Goal: Check status

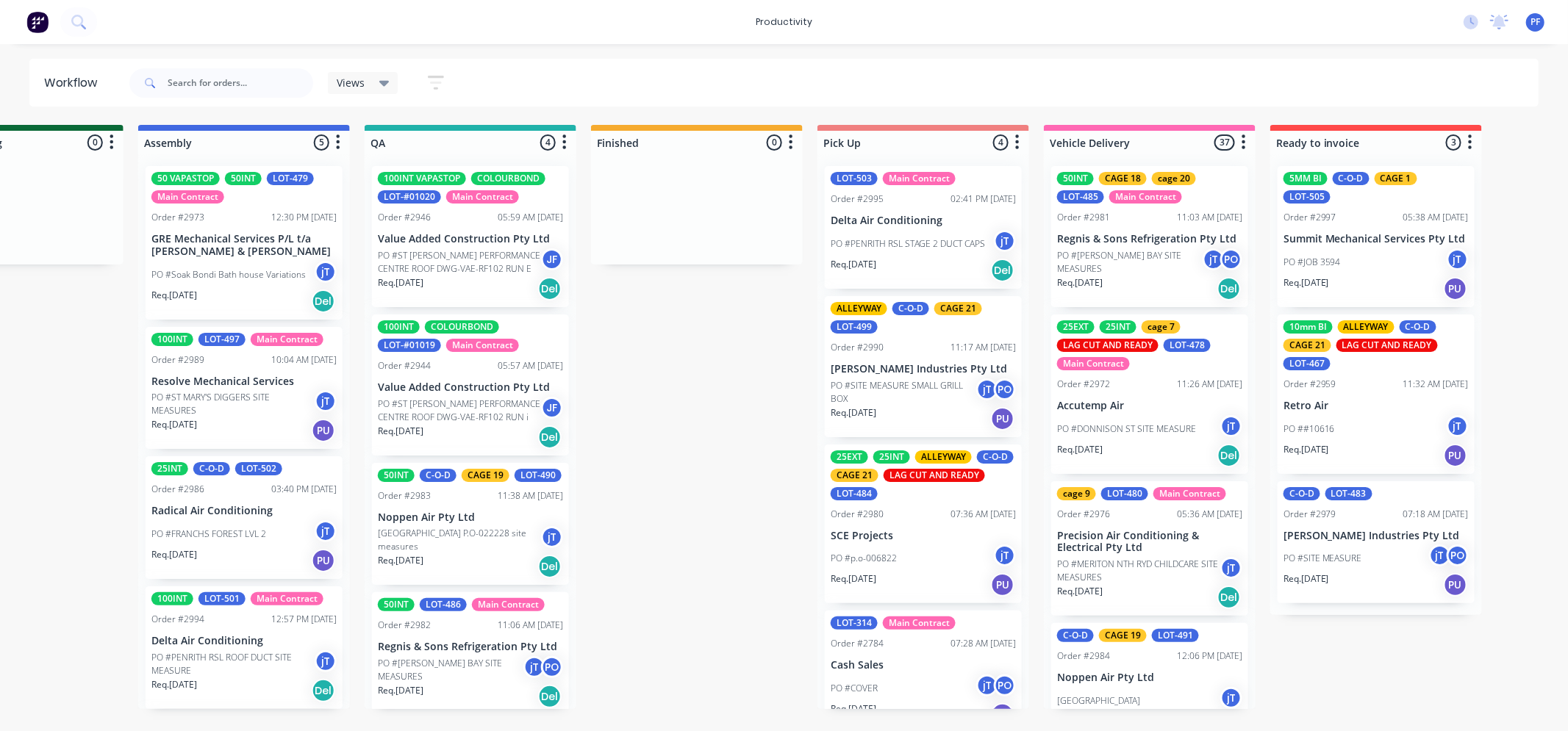
scroll to position [282, 0]
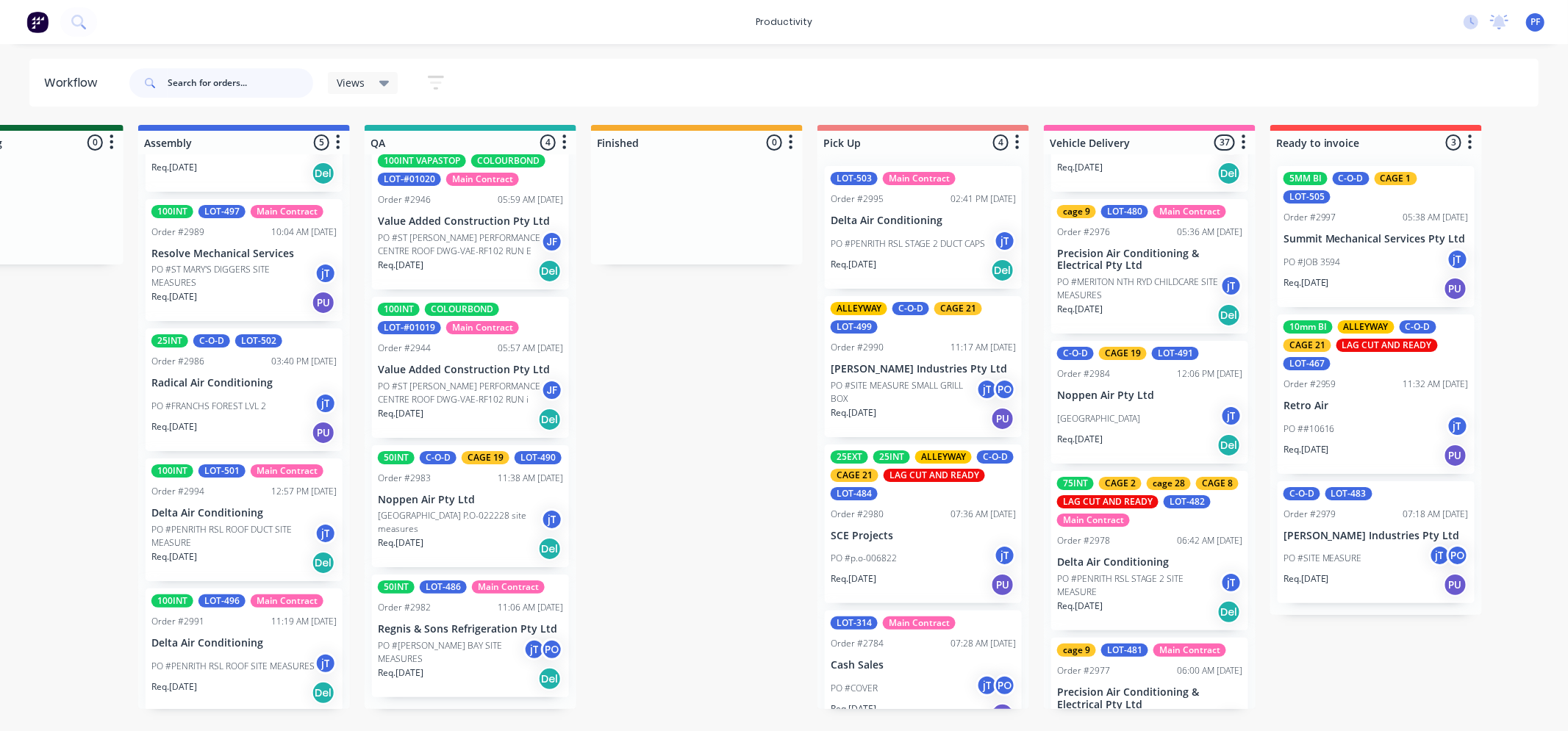
click at [202, 94] on input "text" at bounding box center [240, 83] width 146 height 29
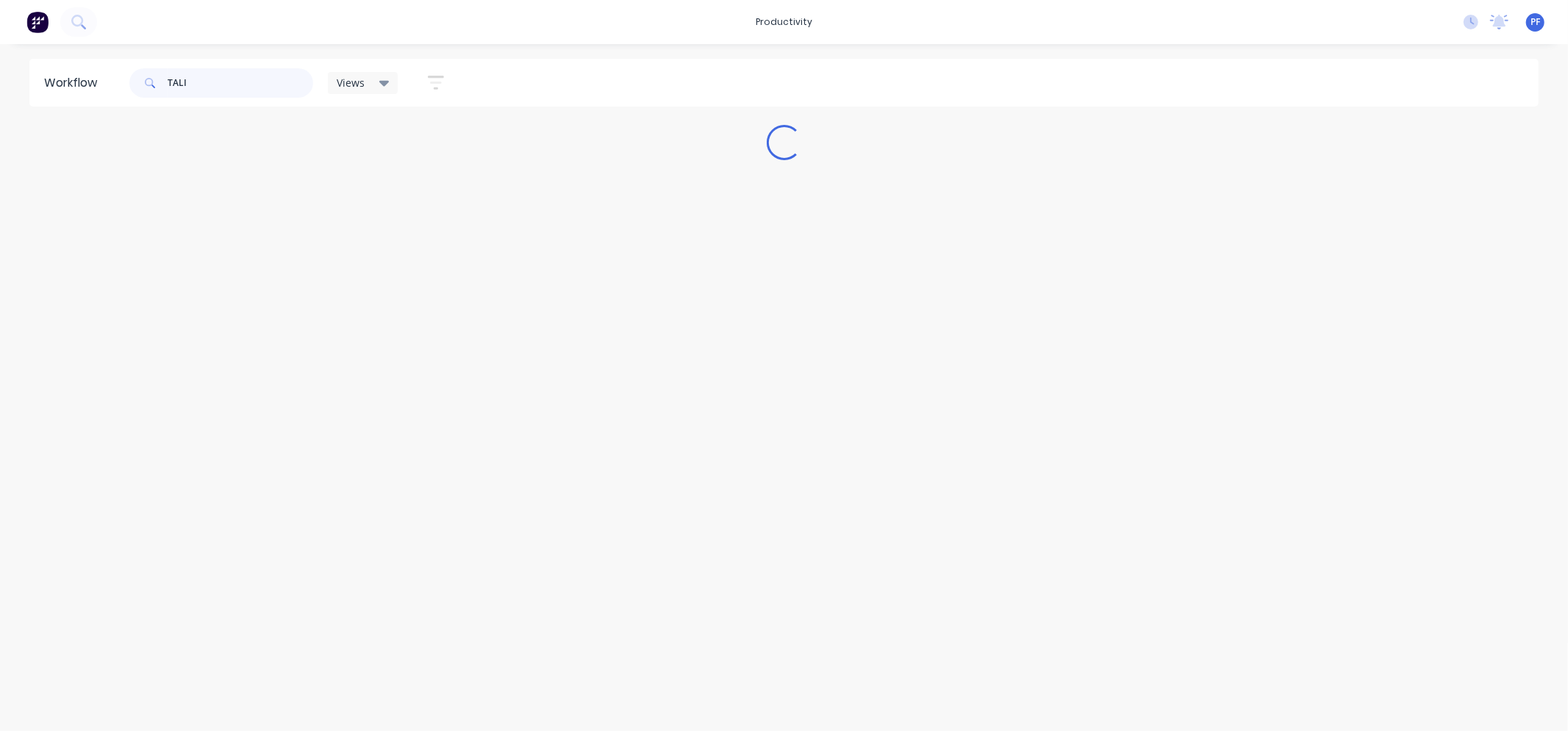
scroll to position [0, 0]
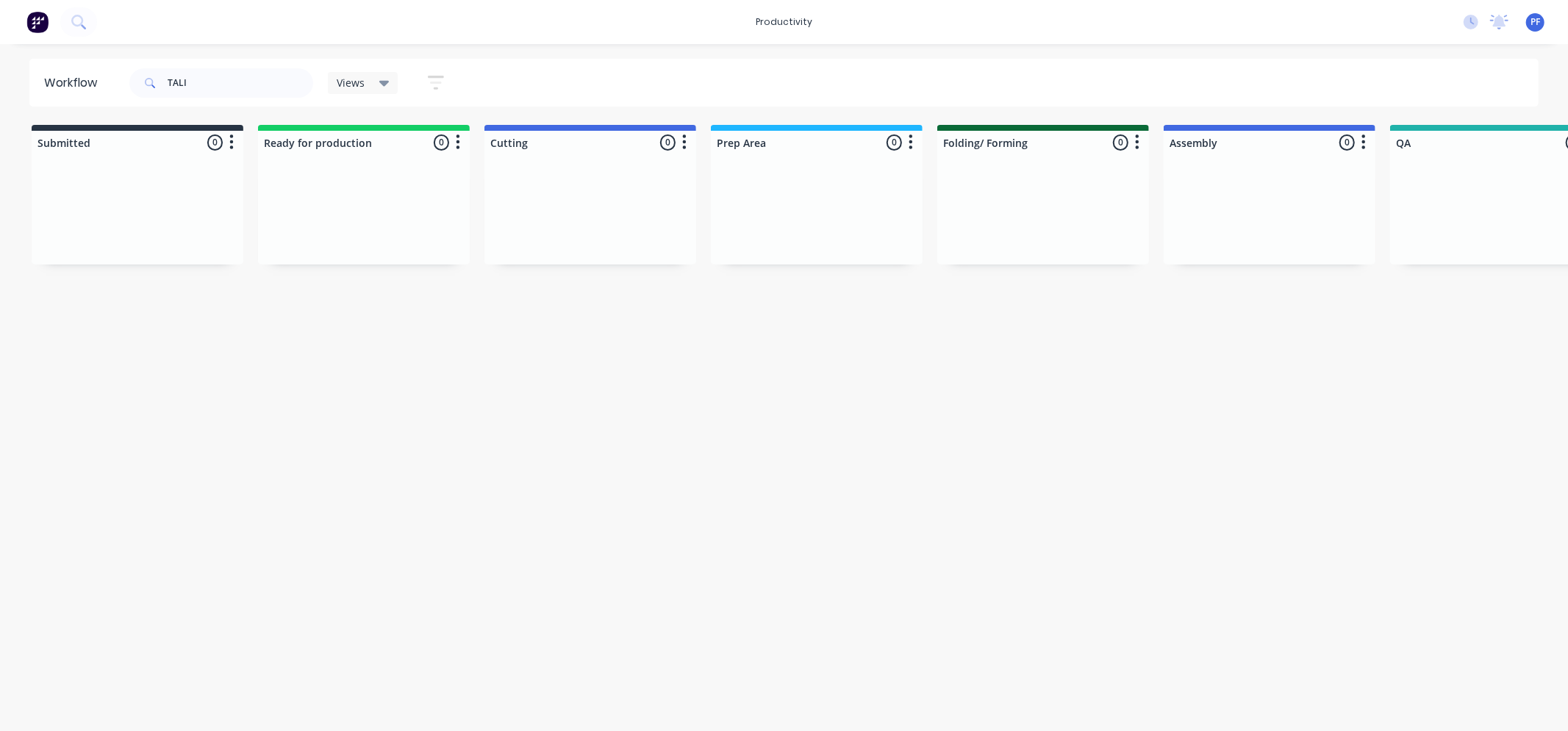
drag, startPoint x: 535, startPoint y: 726, endPoint x: 544, endPoint y: 726, distance: 9.0
click at [544, 643] on html "productivity productivity Workflow Planner Delivery Scheduling Timesheets No ne…" at bounding box center [784, 321] width 1568 height 643
drag, startPoint x: 546, startPoint y: 728, endPoint x: 713, endPoint y: 743, distance: 167.7
click at [714, 643] on html "productivity productivity Workflow Planner Delivery Scheduling Timesheets No ne…" at bounding box center [784, 321] width 1568 height 643
drag, startPoint x: 221, startPoint y: 77, endPoint x: 225, endPoint y: 84, distance: 8.1
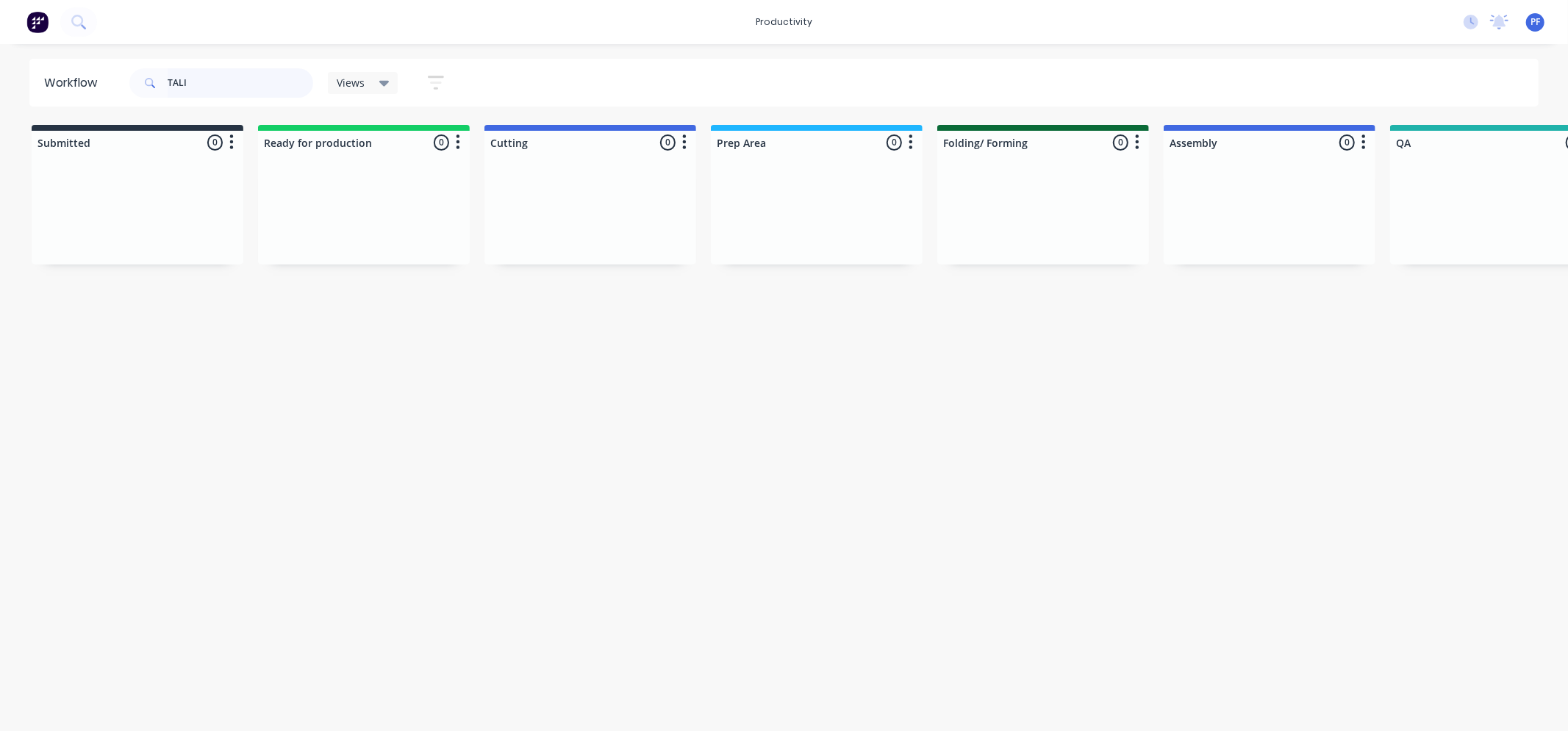
click at [222, 77] on input "TALI" at bounding box center [240, 83] width 146 height 29
type input "T"
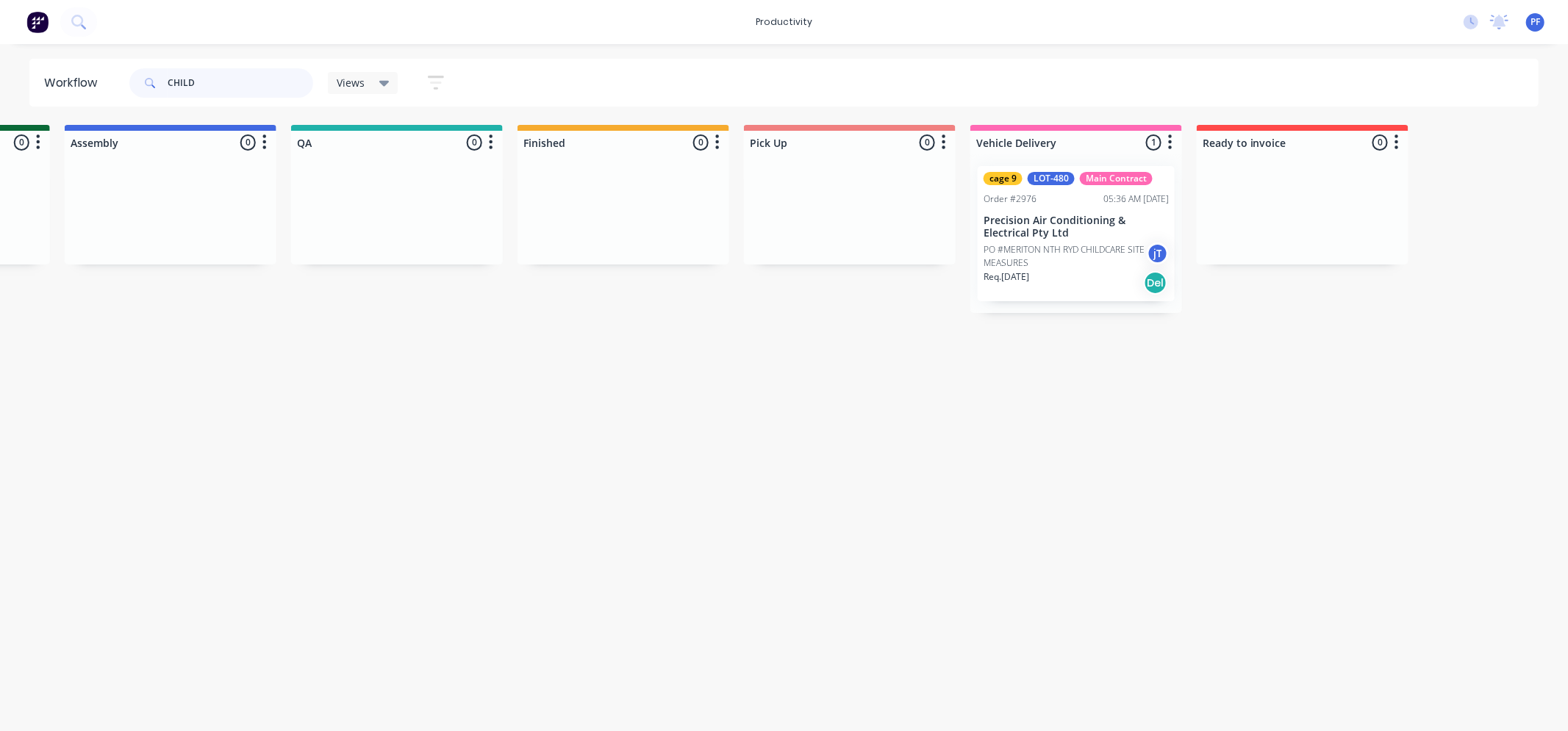
scroll to position [0, 1129]
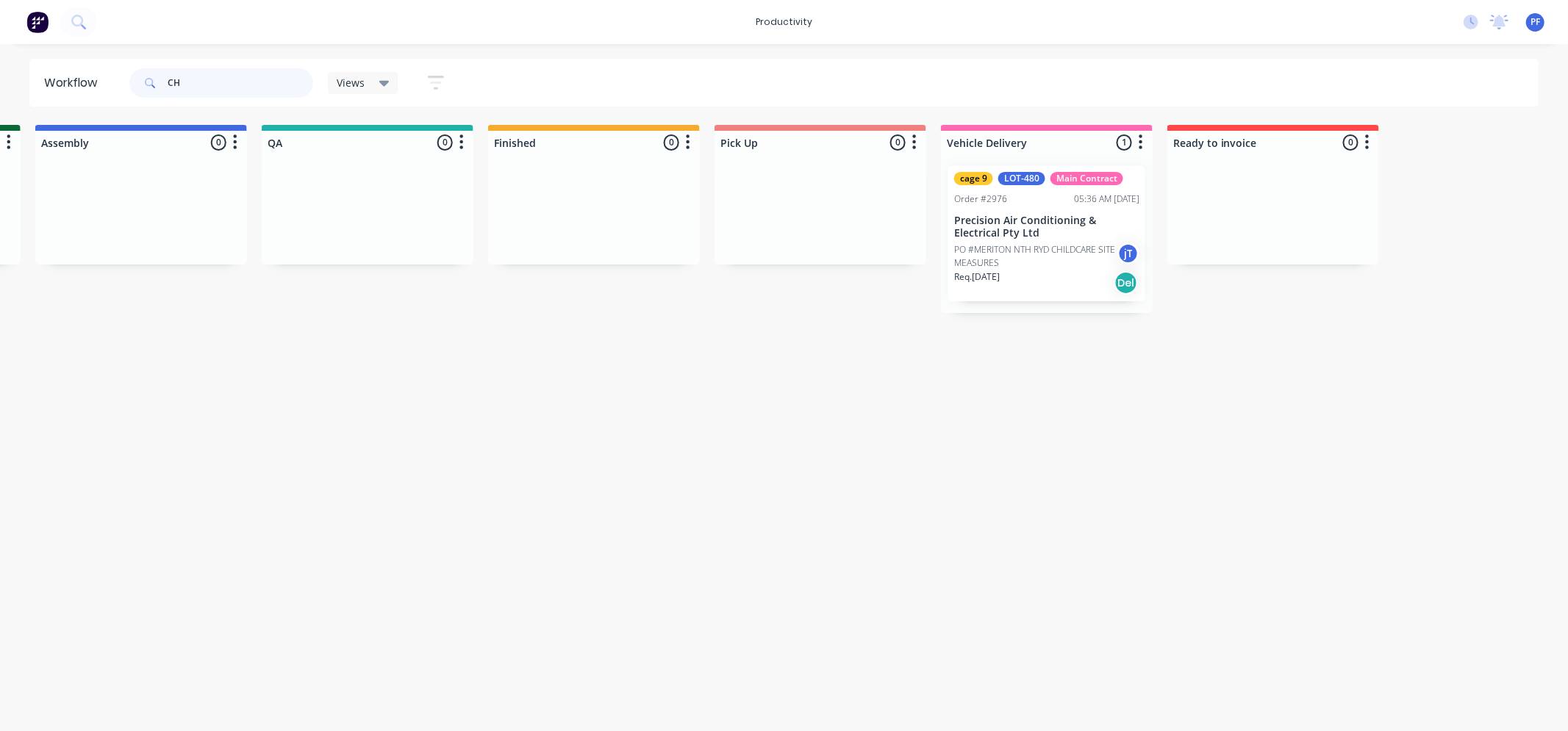
type input "C"
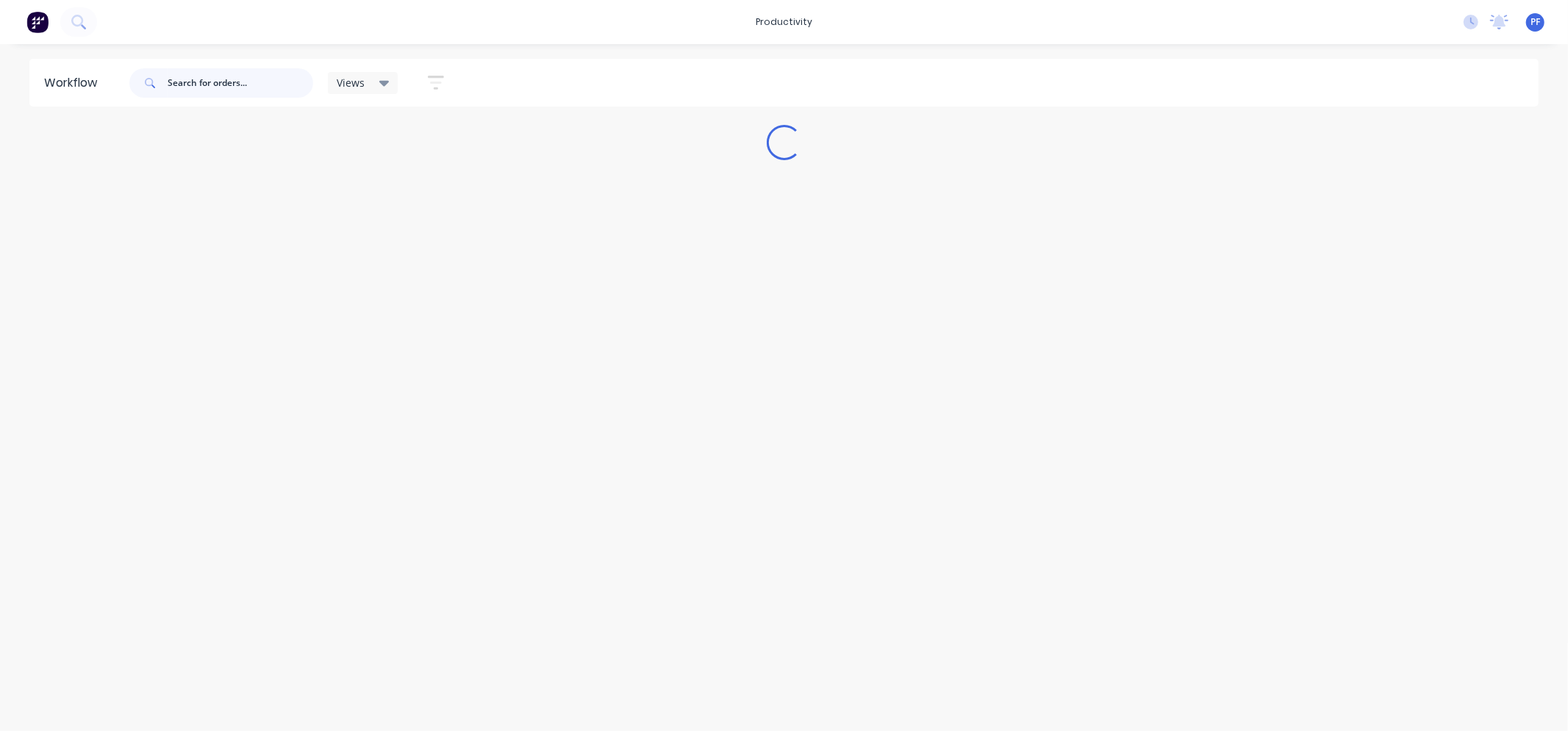
scroll to position [0, 0]
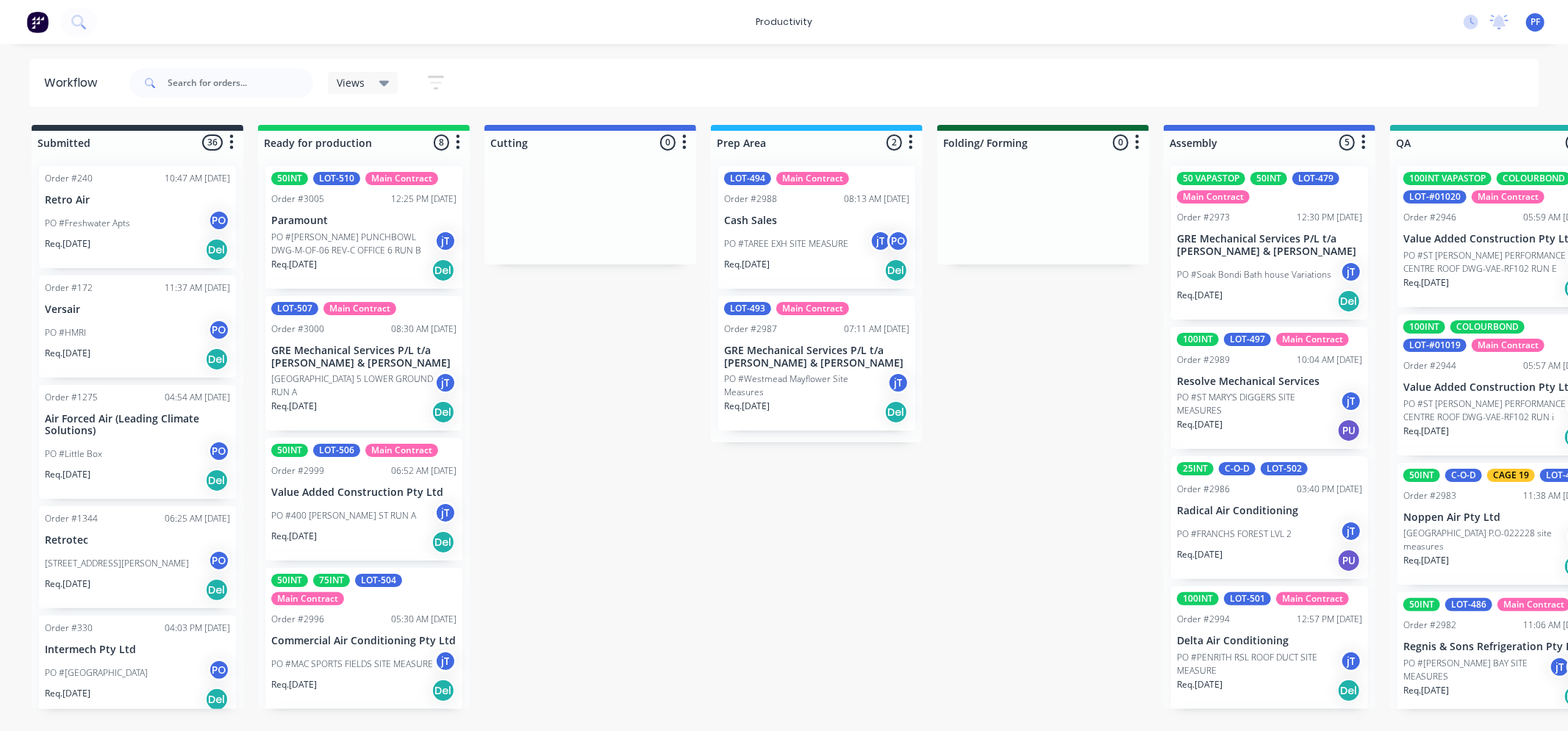
drag, startPoint x: 603, startPoint y: 730, endPoint x: 688, endPoint y: 755, distance: 88.6
click at [688, 643] on html "productivity productivity Workflow Planner Delivery Scheduling Timesheets No ne…" at bounding box center [784, 321] width 1568 height 643
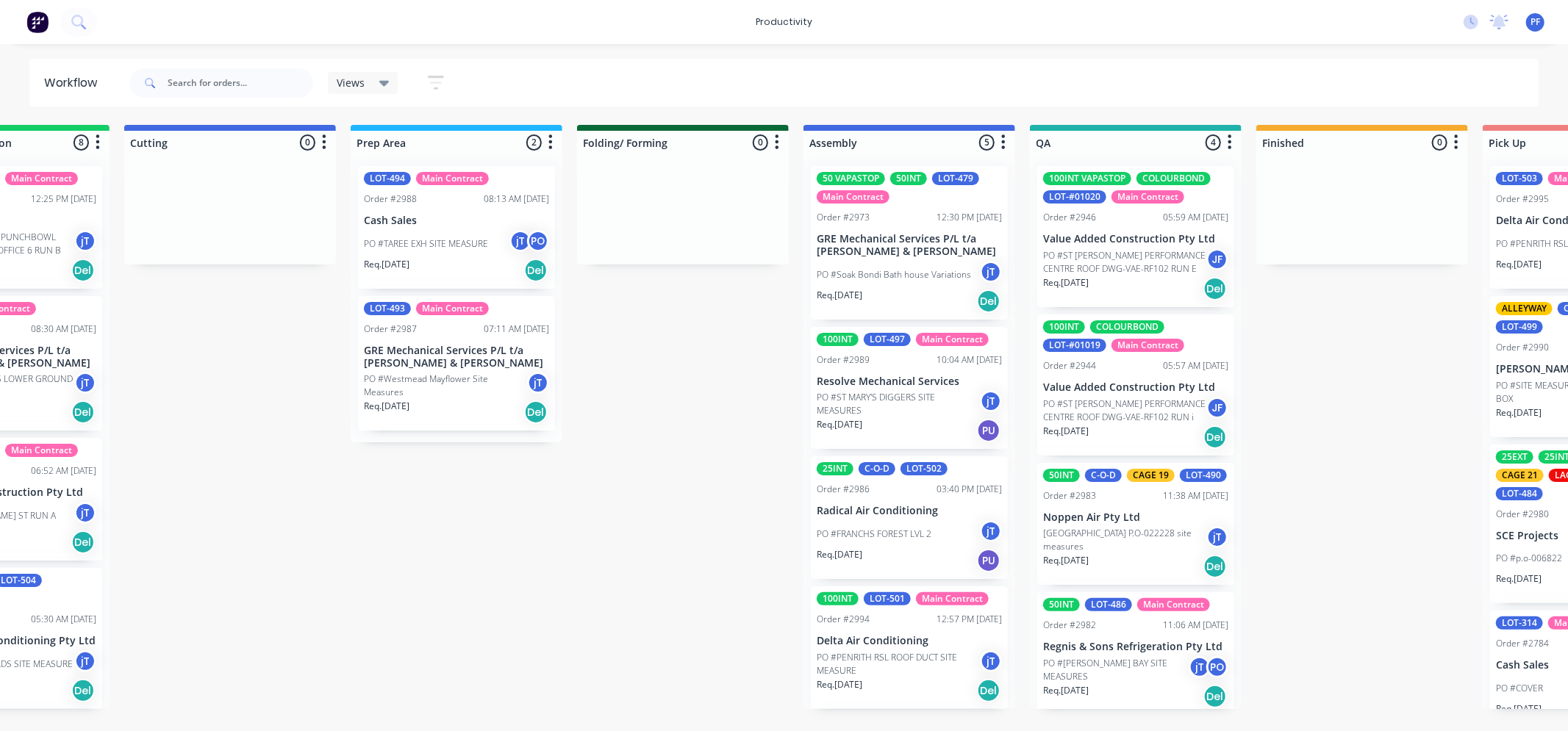
scroll to position [0, 362]
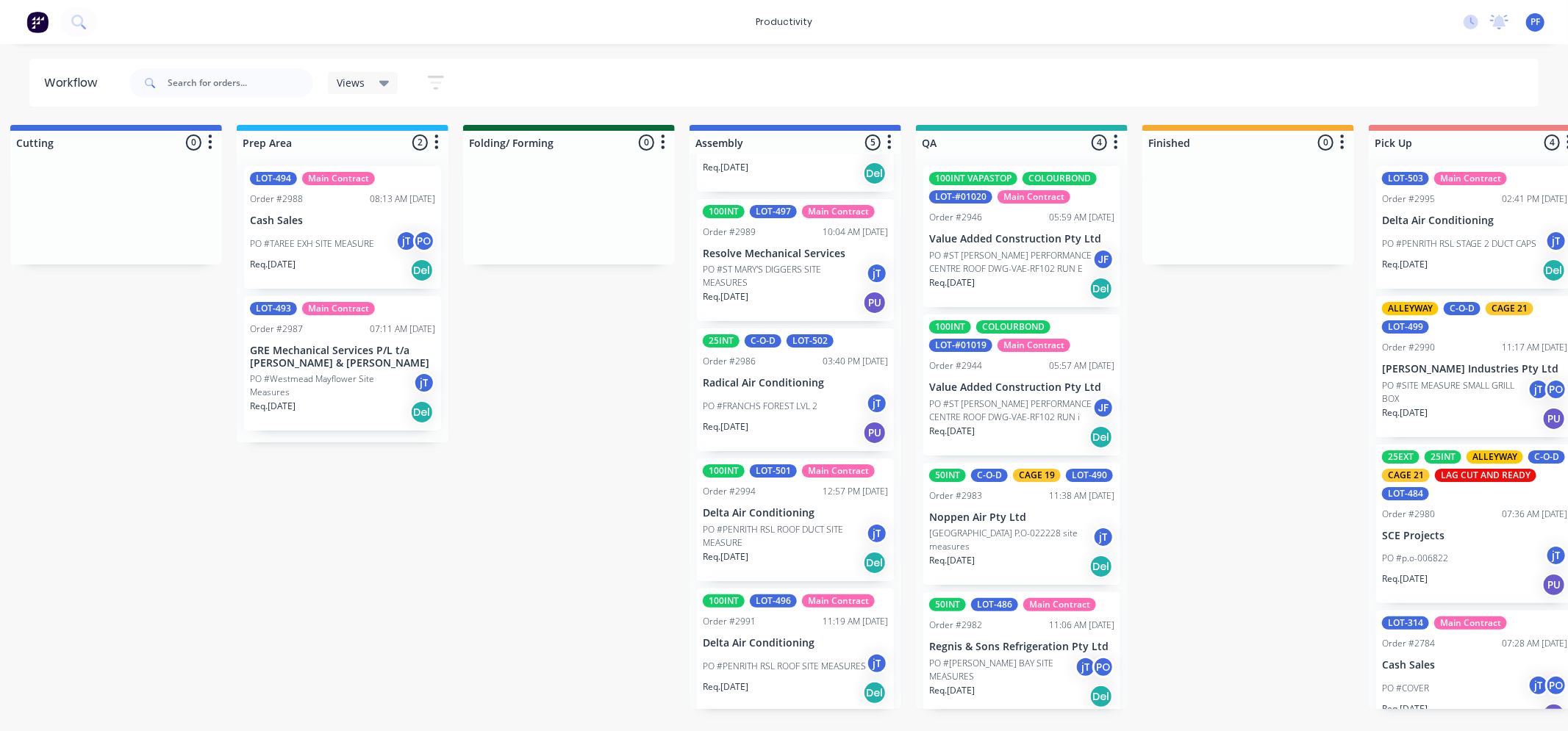
scroll to position [0, 528]
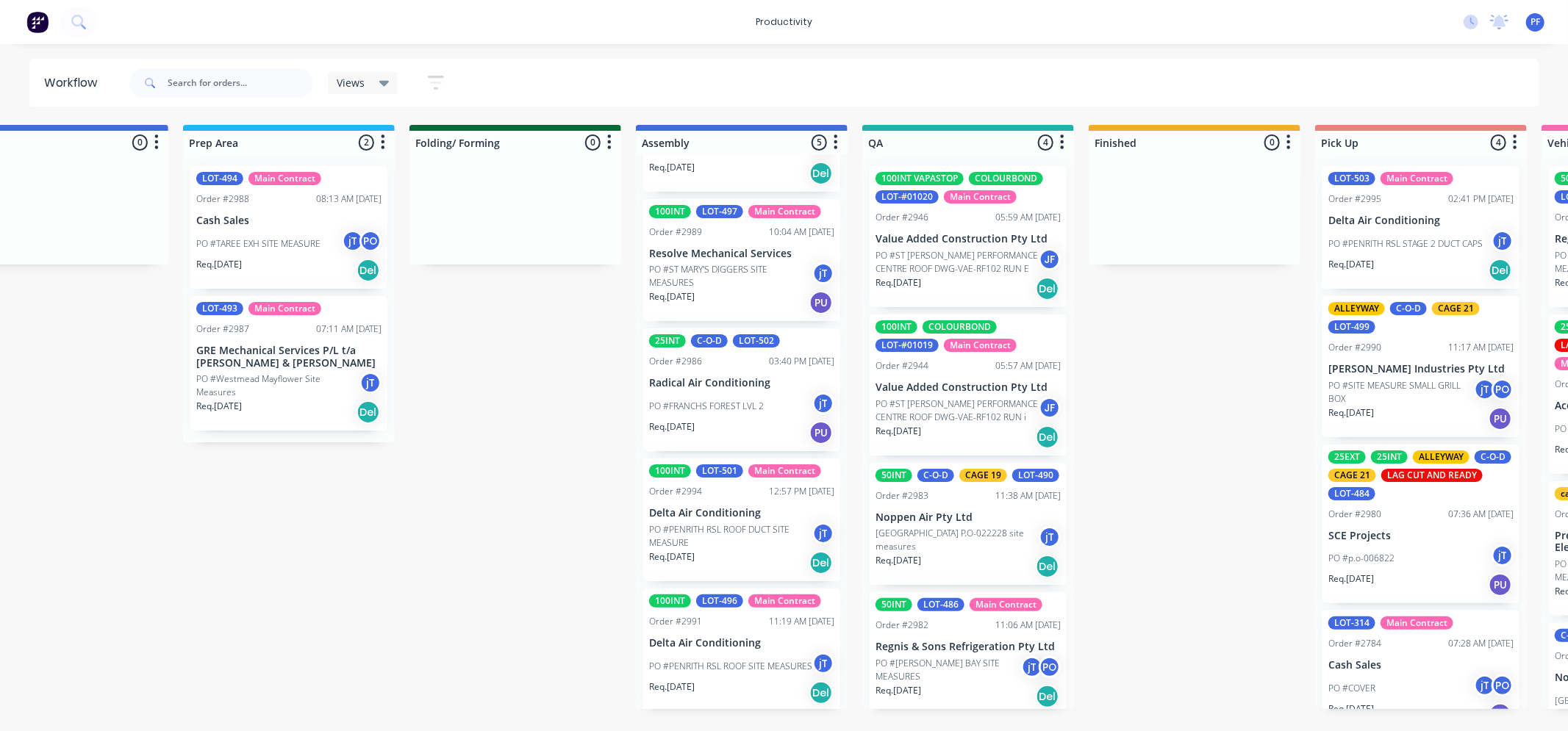
click at [991, 653] on p "Regnis & Sons Refrigeration Pty Ltd" at bounding box center [968, 647] width 185 height 13
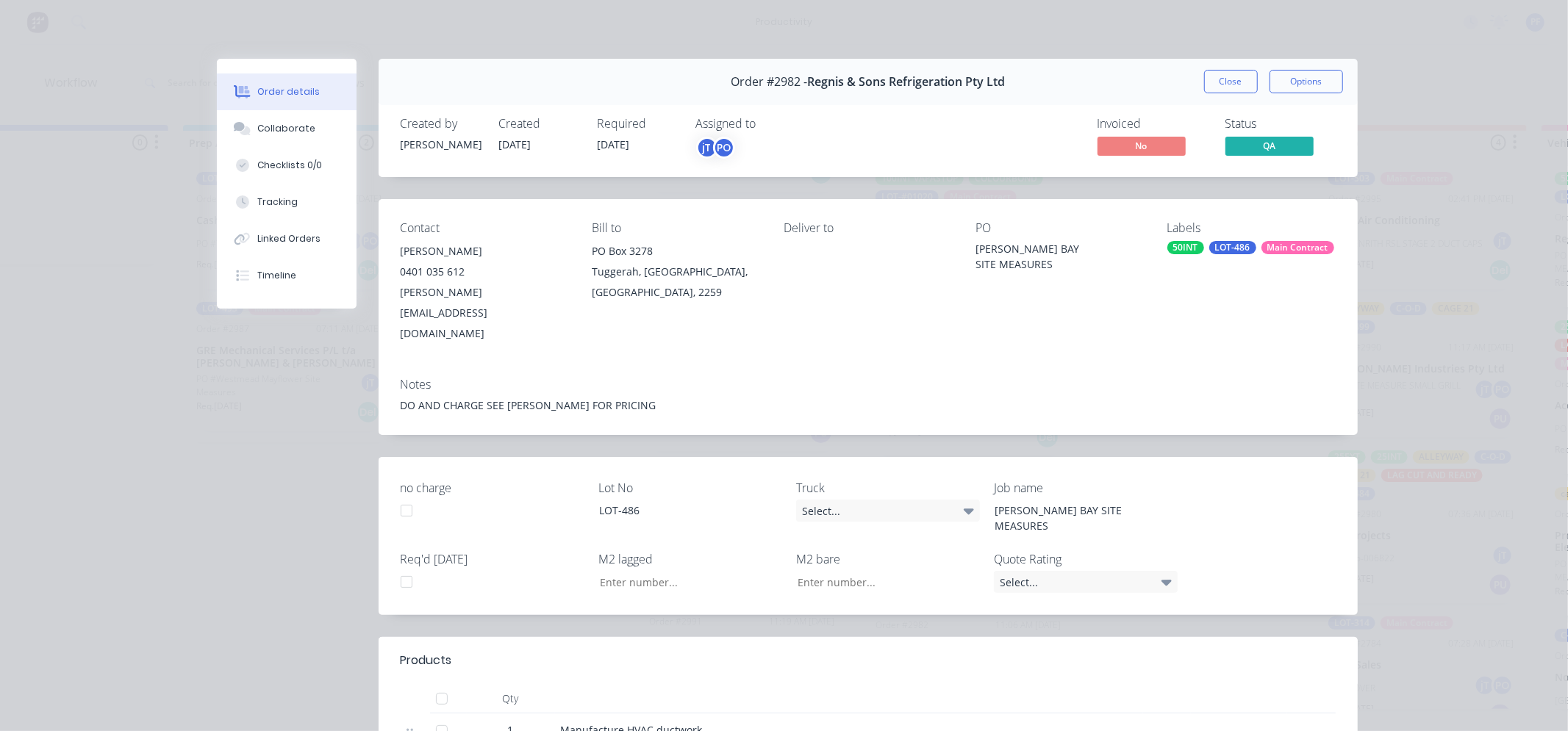
click at [1223, 243] on div "LOT-486" at bounding box center [1232, 247] width 47 height 14
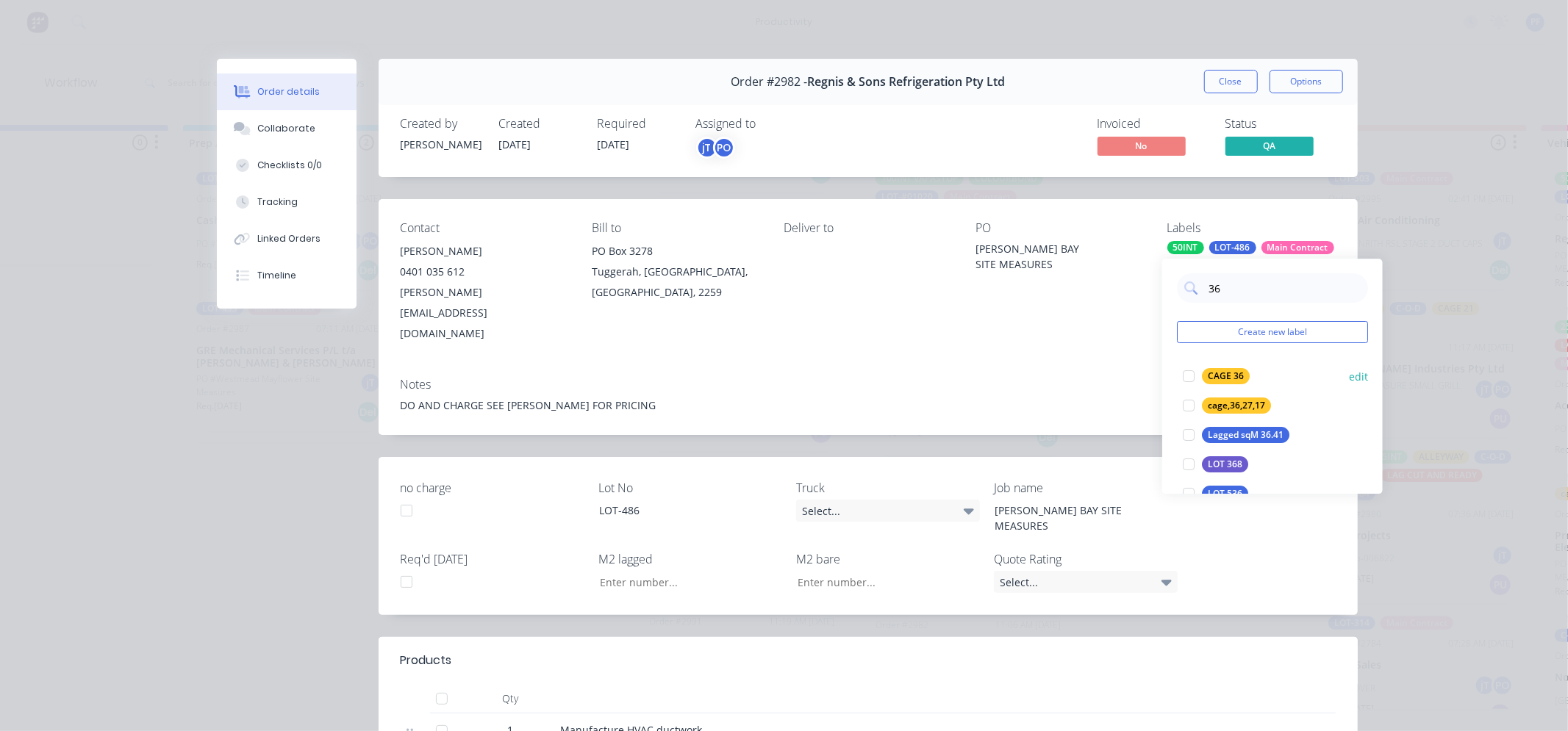
type input "36"
click at [1211, 371] on div "CAGE 36" at bounding box center [1226, 376] width 48 height 16
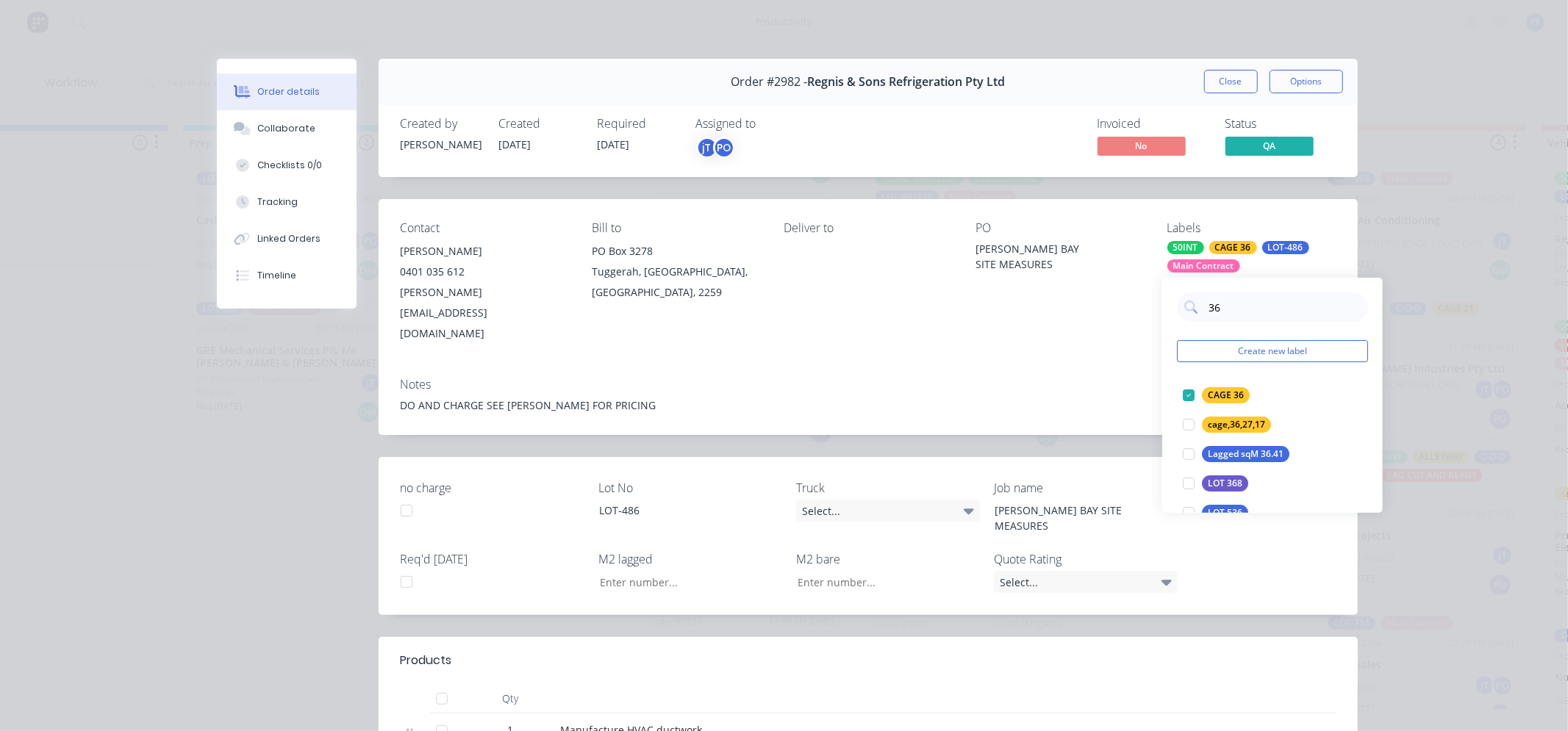
click at [1133, 398] on div "DO AND CHARGE SEE PAT FOR PRICING" at bounding box center [868, 405] width 936 height 15
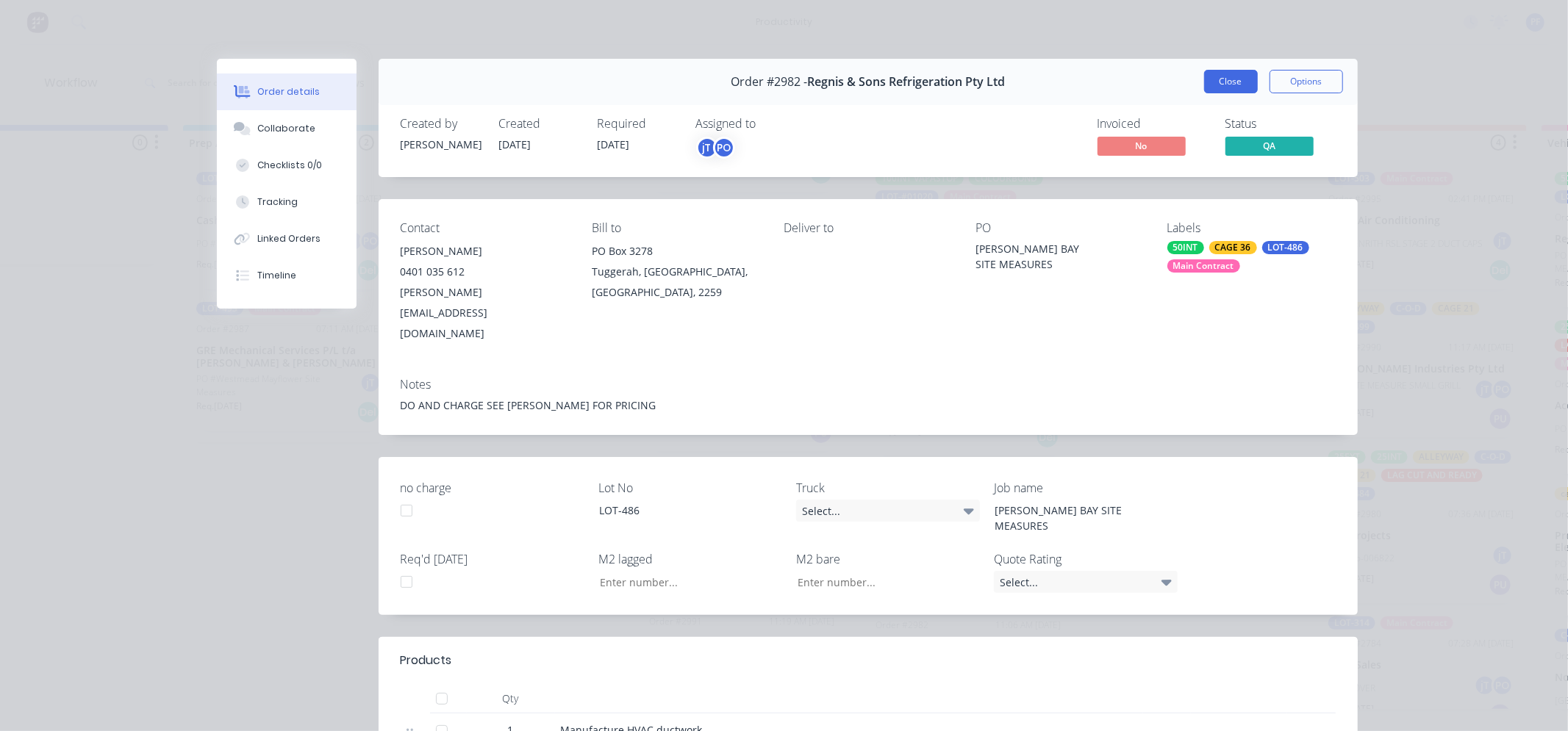
click at [1204, 86] on button "Close" at bounding box center [1231, 81] width 53 height 23
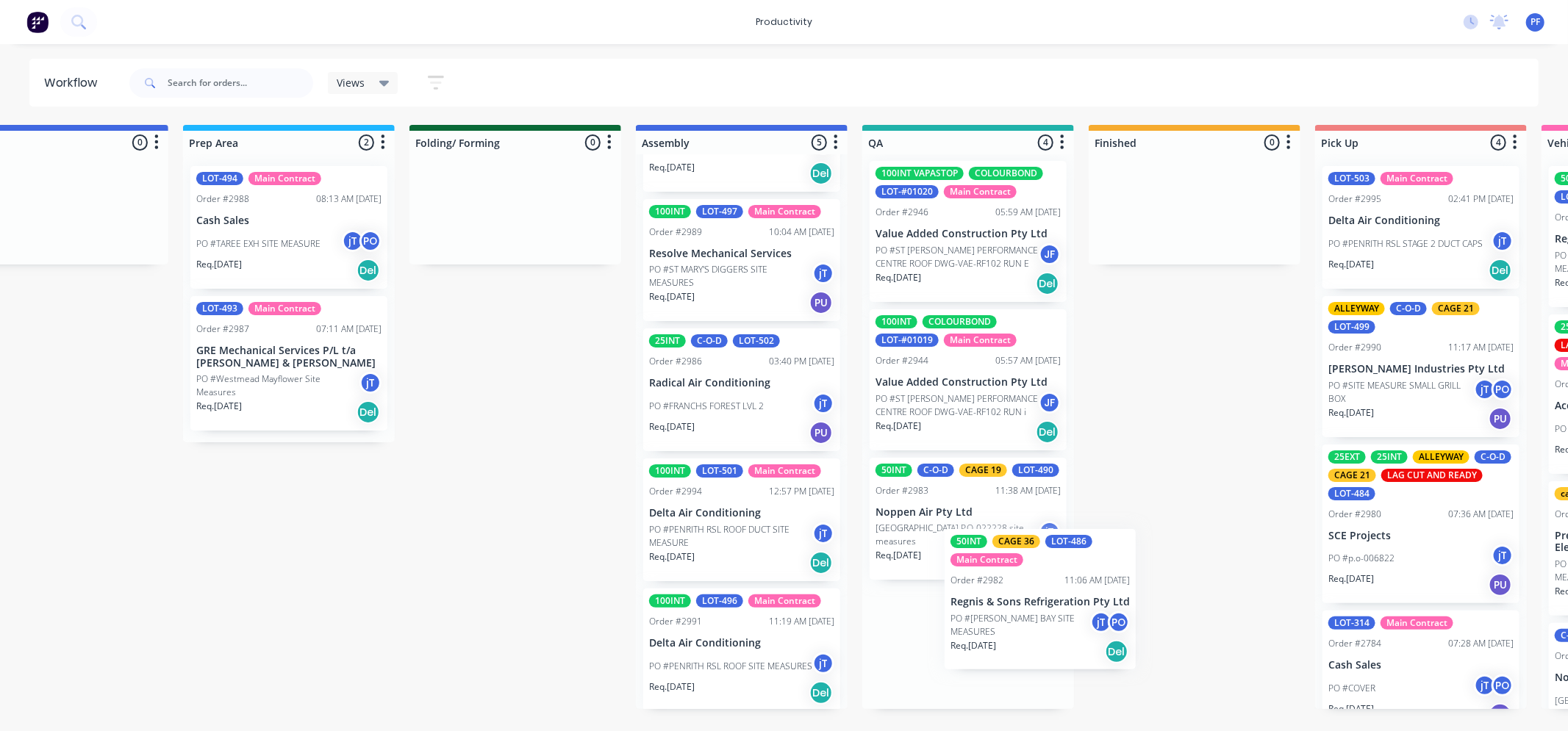
scroll to position [7, 0]
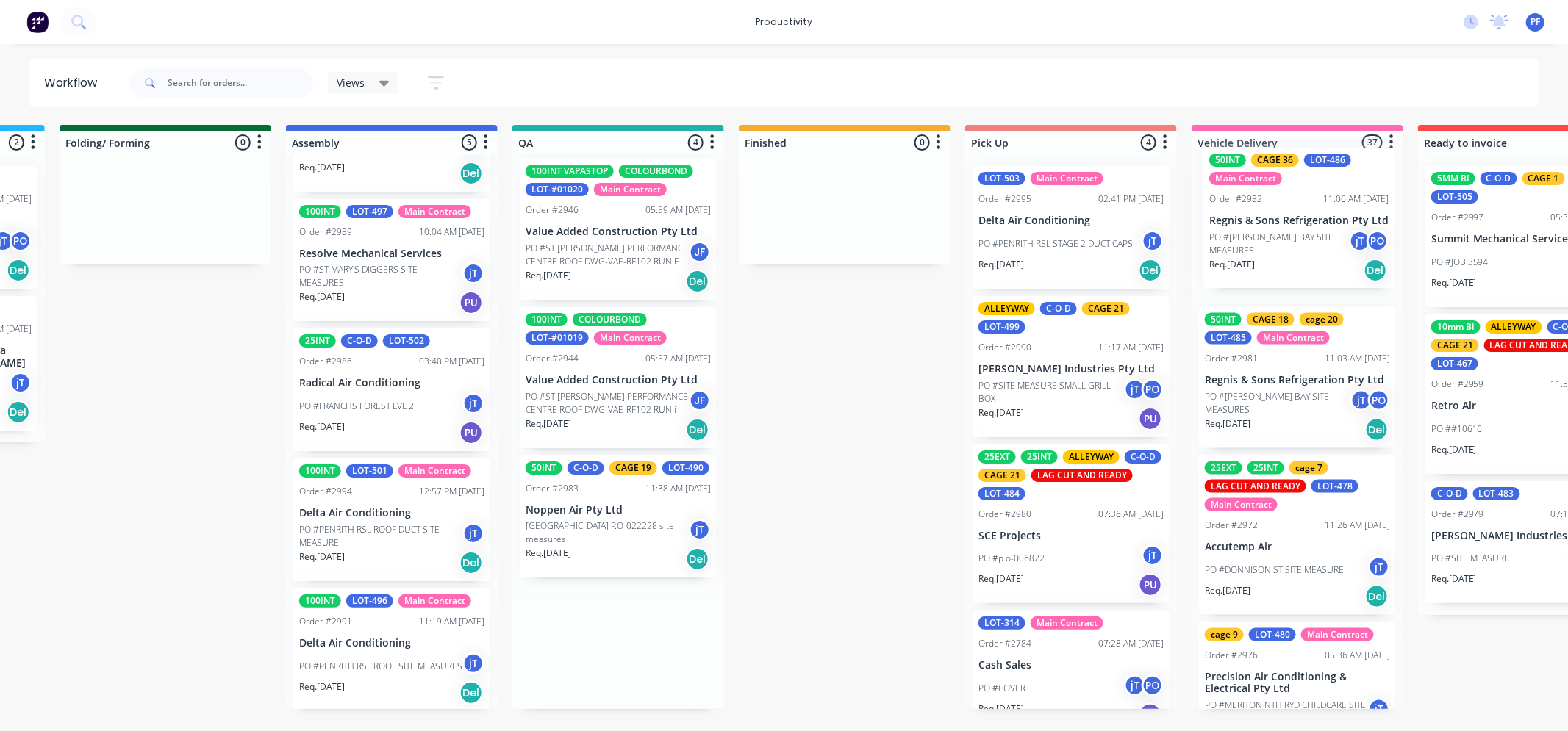
drag, startPoint x: 961, startPoint y: 658, endPoint x: 1273, endPoint y: 198, distance: 555.8
click at [1280, 200] on div "Submitted 36 Order #240 10:47 AM 24/09/24 Retro Air PO #Freshwater Apts PO Req.…" at bounding box center [550, 417] width 2878 height 584
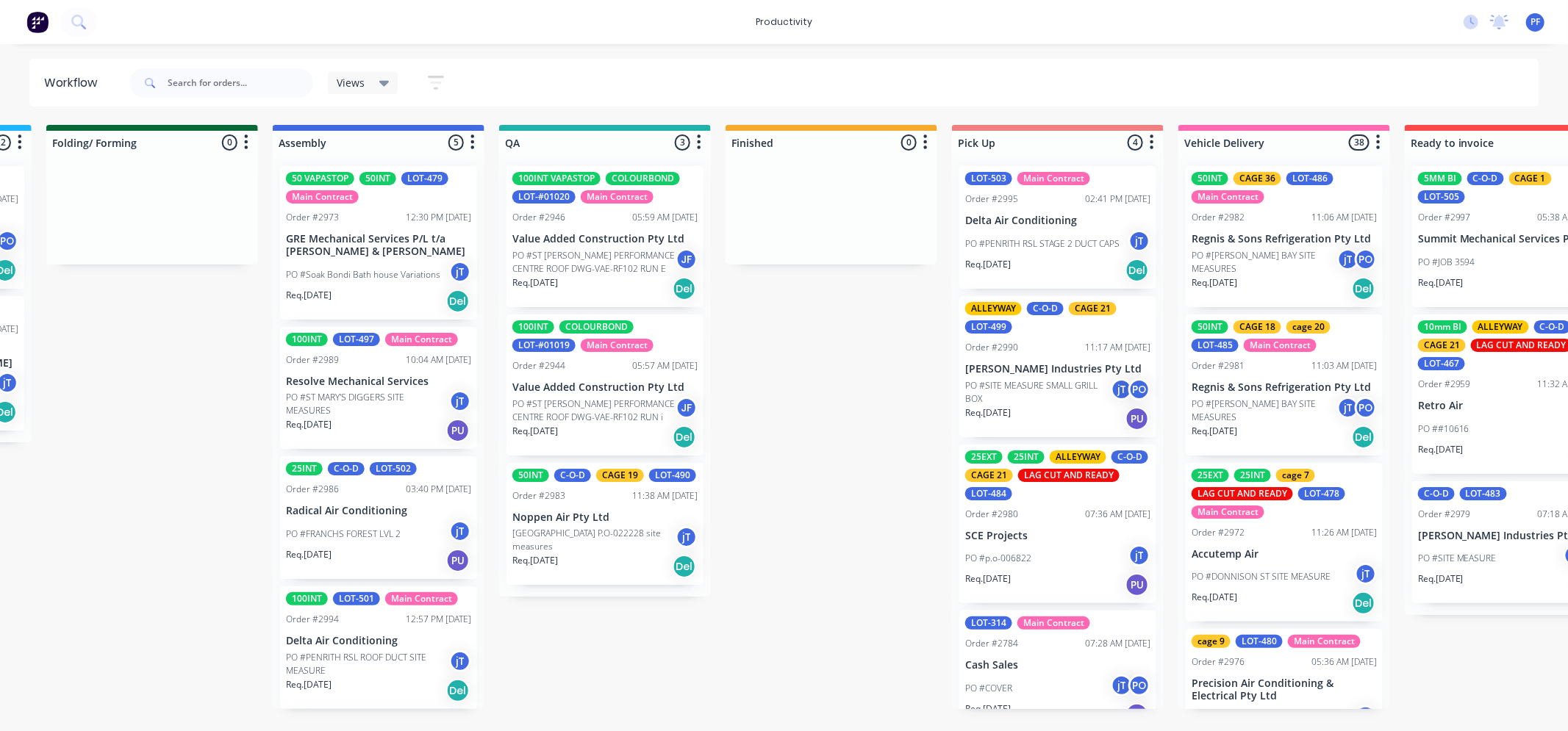
scroll to position [0, 890]
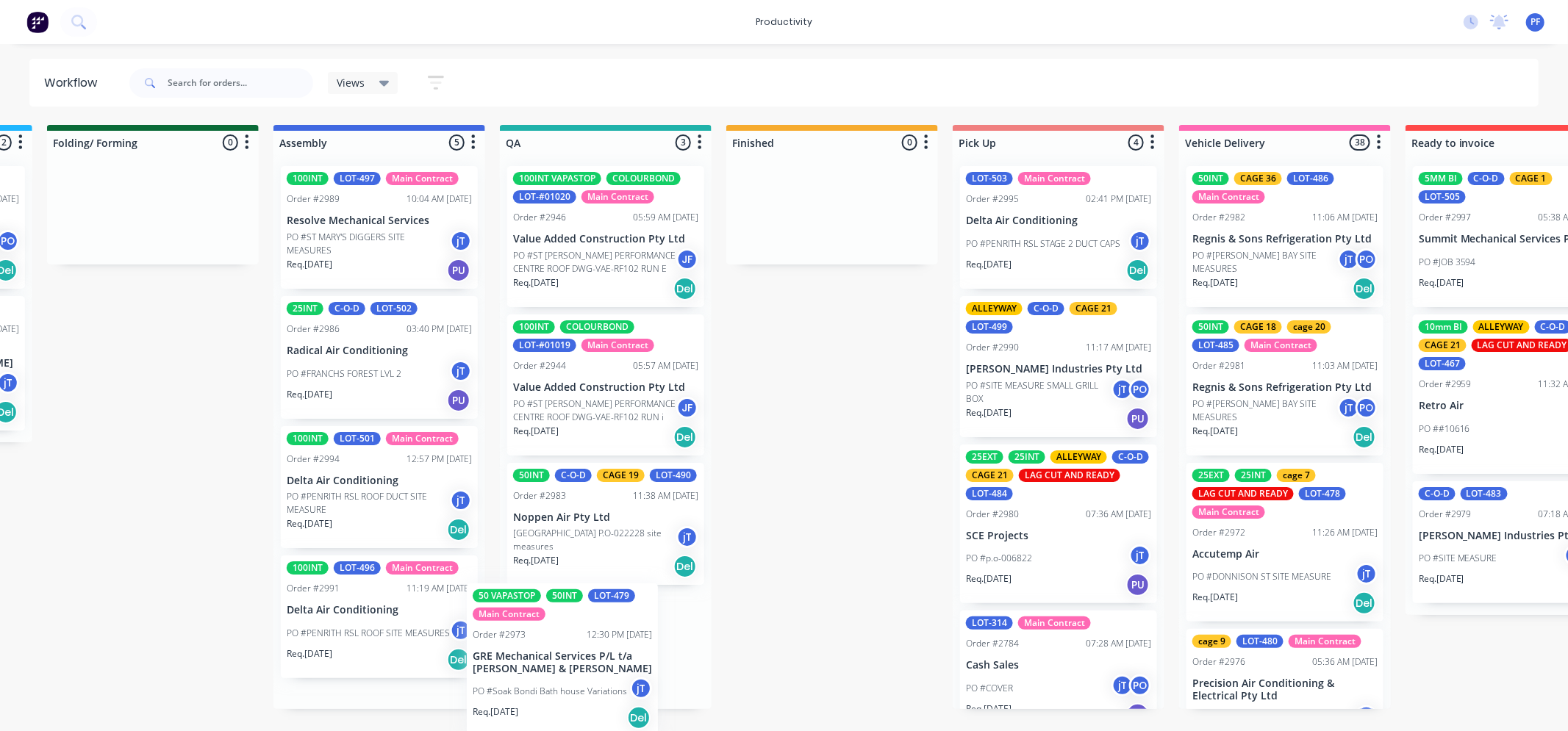
drag, startPoint x: 397, startPoint y: 238, endPoint x: 588, endPoint y: 660, distance: 463.2
click at [588, 660] on div "Submitted 36 Order #240 10:47 AM 24/09/24 Retro Air PO #Freshwater Apts PO Req.…" at bounding box center [538, 417] width 2878 height 584
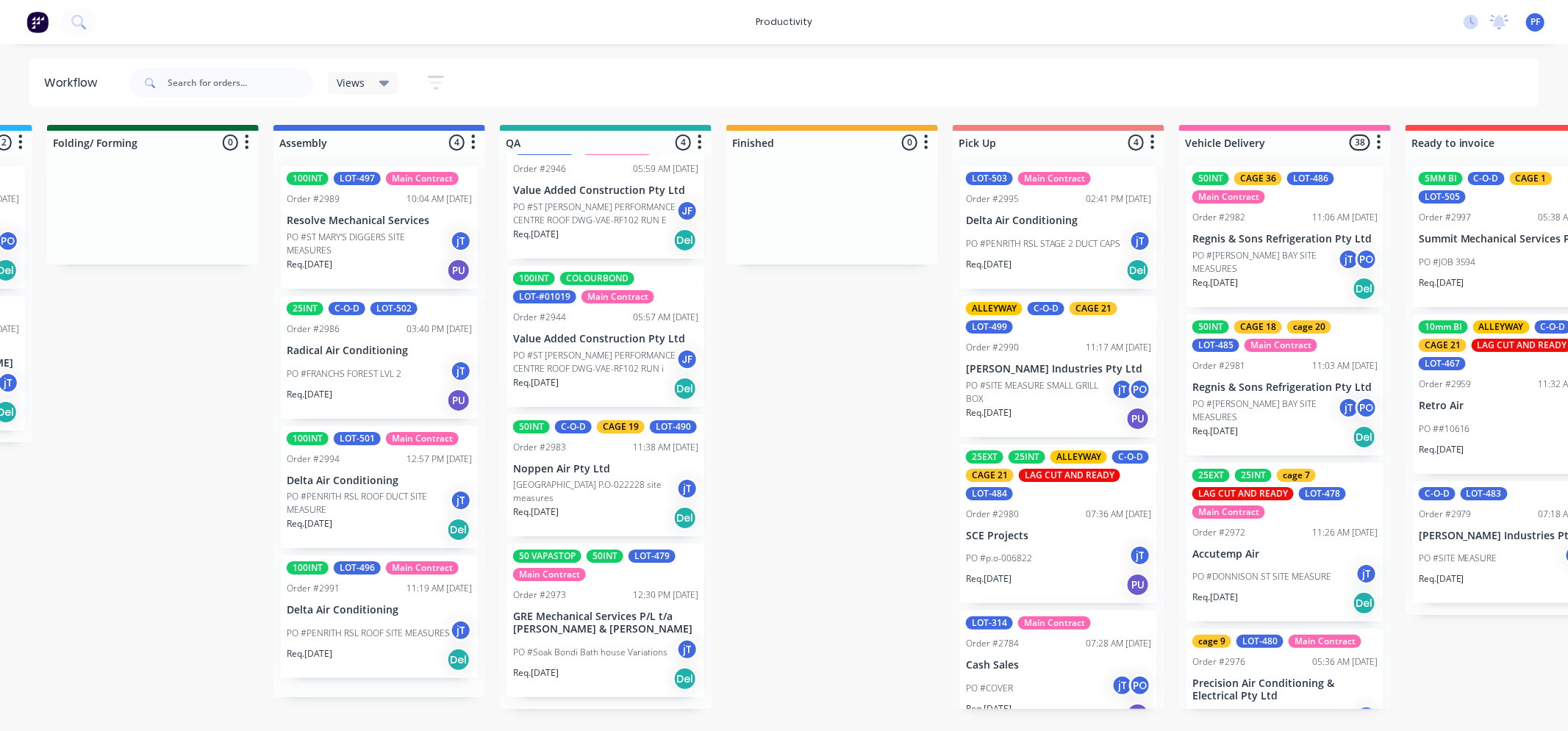
scroll to position [53, 0]
